Goal: Check status: Check status

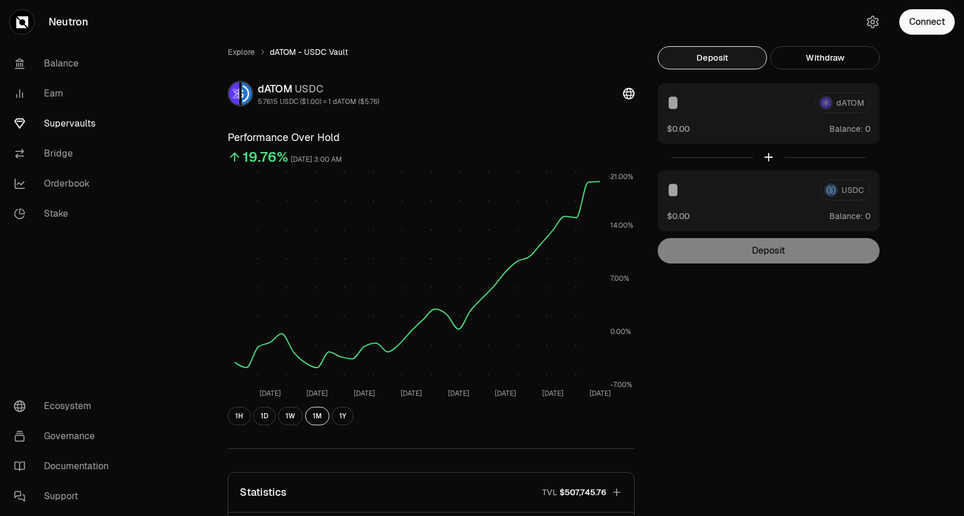
scroll to position [239, 0]
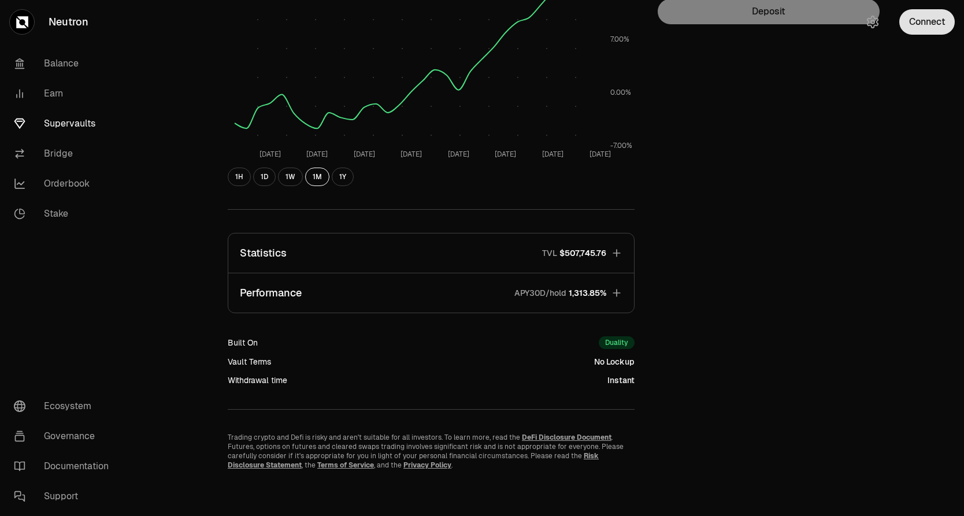
click at [919, 17] on button "Connect" at bounding box center [926, 21] width 55 height 25
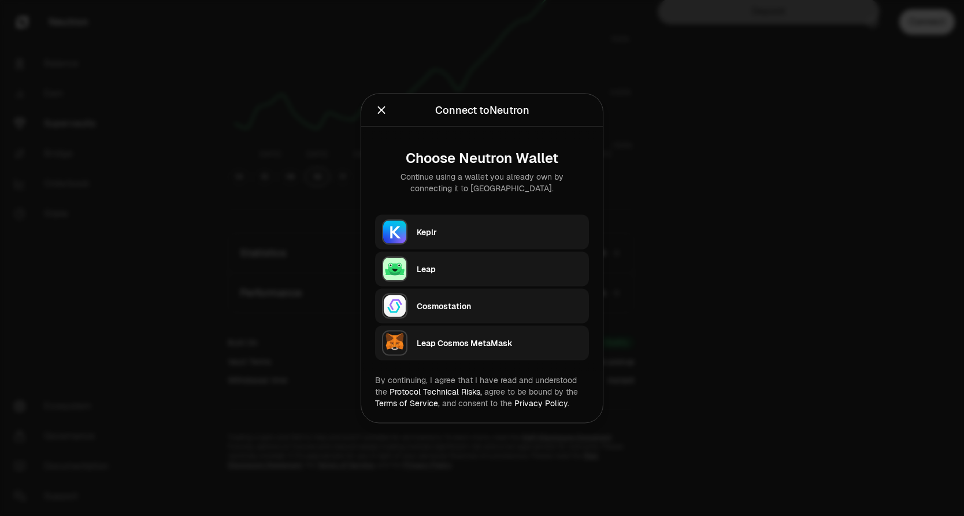
click at [450, 218] on div "Keplr" at bounding box center [503, 231] width 172 height 27
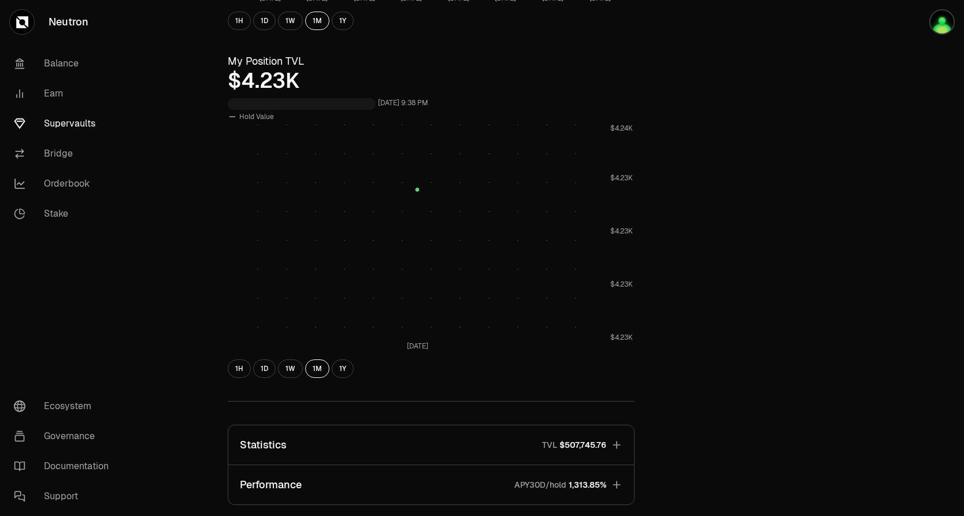
scroll to position [391, 0]
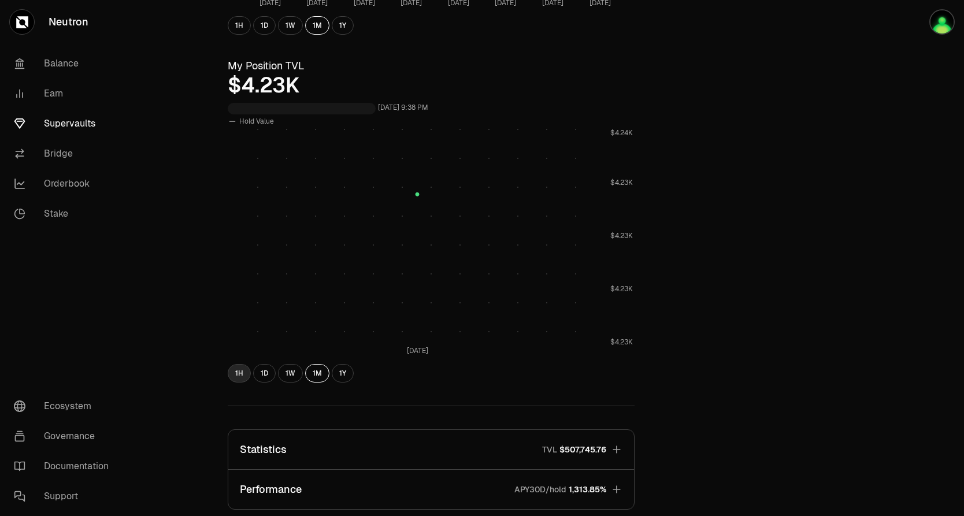
click at [248, 370] on button "1H" at bounding box center [239, 373] width 23 height 18
click at [270, 373] on button "1D" at bounding box center [264, 373] width 23 height 18
click at [286, 373] on button "1W" at bounding box center [290, 373] width 25 height 18
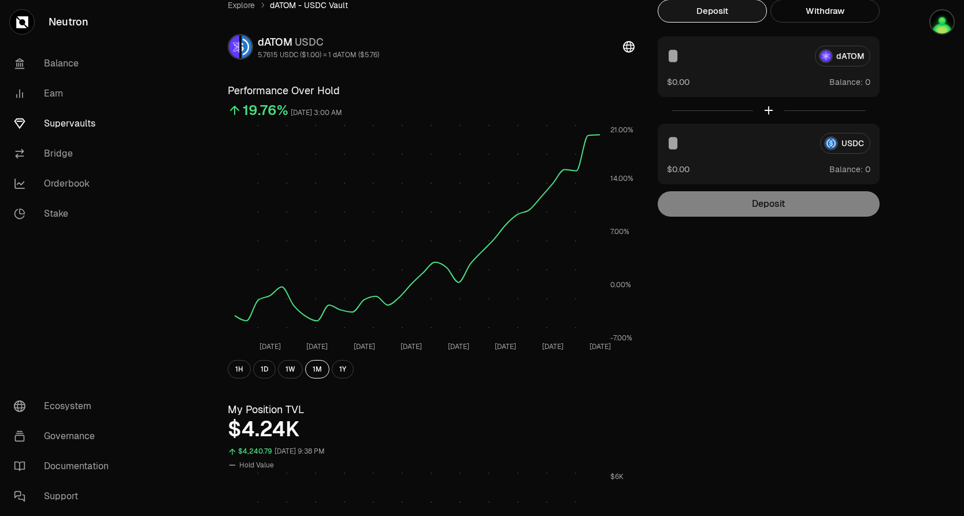
scroll to position [0, 0]
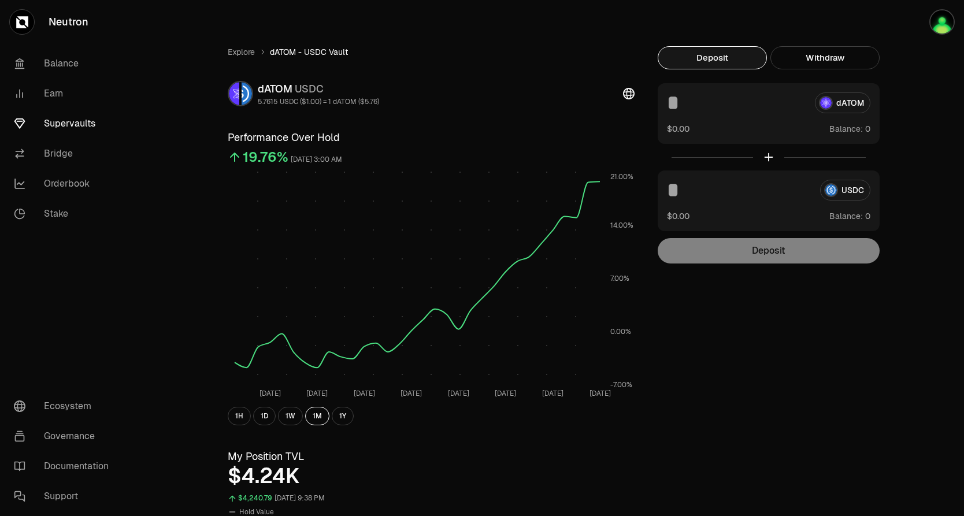
click at [76, 123] on link "Supervaults" at bounding box center [65, 124] width 120 height 30
